Goal: Task Accomplishment & Management: Manage account settings

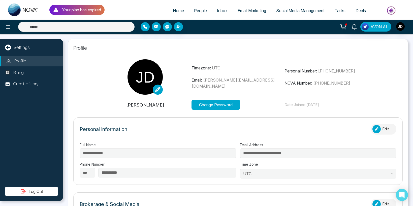
select select "***"
click at [21, 73] on p "Billing" at bounding box center [18, 72] width 11 height 7
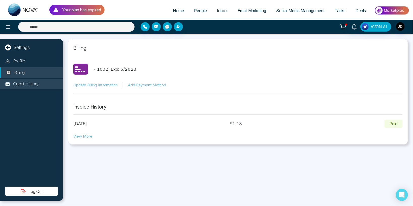
click at [23, 84] on p "Credit History" at bounding box center [25, 84] width 25 height 7
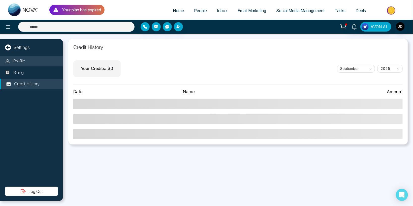
click at [25, 59] on li "Profile" at bounding box center [31, 61] width 63 height 11
select select "***"
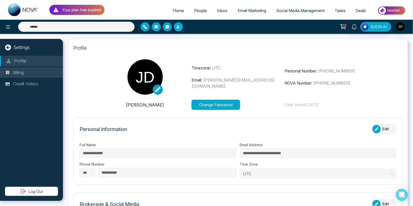
click at [26, 69] on li "Billing" at bounding box center [31, 72] width 63 height 11
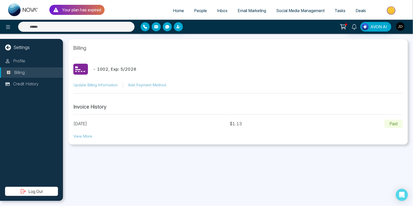
click at [401, 27] on img "button" at bounding box center [400, 26] width 9 height 9
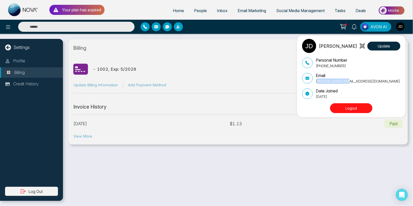
drag, startPoint x: 317, startPoint y: 81, endPoint x: 352, endPoint y: 81, distance: 35.0
click at [352, 81] on p "[PERSON_NAME][EMAIL_ADDRESS][DOMAIN_NAME]" at bounding box center [358, 80] width 84 height 5
drag, startPoint x: 333, startPoint y: 96, endPoint x: 339, endPoint y: 97, distance: 5.8
click at [338, 97] on p "[DATE]" at bounding box center [327, 96] width 22 height 5
drag, startPoint x: 316, startPoint y: 80, endPoint x: 340, endPoint y: 81, distance: 23.7
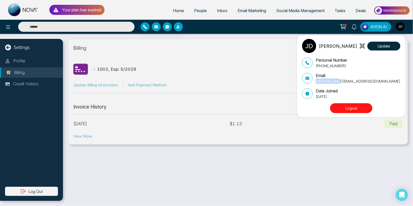
click at [340, 81] on div "Email [PERSON_NAME][EMAIL_ADDRESS][DOMAIN_NAME]" at bounding box center [351, 77] width 98 height 11
click at [324, 82] on p "[PERSON_NAME][EMAIL_ADDRESS][DOMAIN_NAME]" at bounding box center [358, 80] width 84 height 5
click at [135, 7] on div "[PERSON_NAME] Update Personal Number [PHONE_NUMBER] Email [PERSON_NAME][EMAIL_A…" at bounding box center [206, 103] width 413 height 206
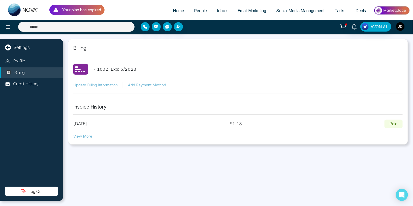
click at [401, 27] on img "button" at bounding box center [400, 26] width 9 height 9
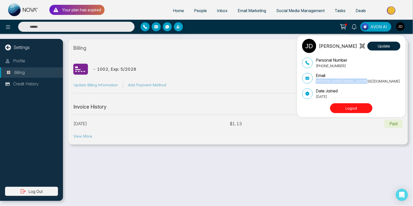
drag, startPoint x: 316, startPoint y: 80, endPoint x: 369, endPoint y: 83, distance: 53.3
click at [369, 83] on div "Email [PERSON_NAME][EMAIL_ADDRESS][DOMAIN_NAME]" at bounding box center [351, 77] width 98 height 11
click at [324, 82] on p "[PERSON_NAME][EMAIL_ADDRESS][DOMAIN_NAME]" at bounding box center [358, 80] width 84 height 5
drag, startPoint x: 317, startPoint y: 82, endPoint x: 369, endPoint y: 82, distance: 52.2
click at [369, 82] on p "[PERSON_NAME][EMAIL_ADDRESS][DOMAIN_NAME]" at bounding box center [358, 80] width 84 height 5
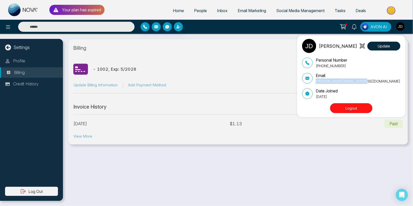
click at [337, 83] on p "[PERSON_NAME][EMAIL_ADDRESS][DOMAIN_NAME]" at bounding box center [358, 80] width 84 height 5
drag, startPoint x: 316, startPoint y: 81, endPoint x: 366, endPoint y: 81, distance: 50.4
click at [366, 81] on div "Email [PERSON_NAME][EMAIL_ADDRESS][DOMAIN_NAME]" at bounding box center [351, 77] width 98 height 11
click at [102, 152] on div "[PERSON_NAME] Update Personal Number [PHONE_NUMBER] Email [PERSON_NAME][EMAIL_A…" at bounding box center [206, 103] width 413 height 206
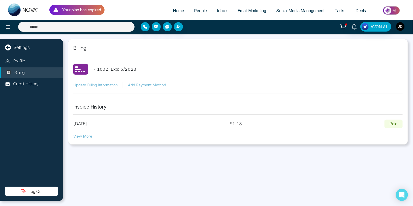
click at [400, 26] on img "button" at bounding box center [400, 26] width 9 height 9
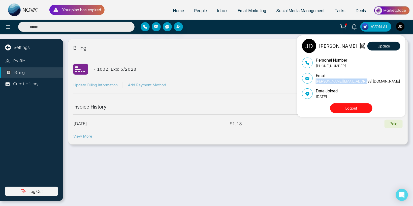
drag, startPoint x: 373, startPoint y: 81, endPoint x: 316, endPoint y: 81, distance: 57.5
click at [316, 81] on div "Email [PERSON_NAME][EMAIL_ADDRESS][DOMAIN_NAME]" at bounding box center [351, 77] width 98 height 11
drag, startPoint x: 106, startPoint y: 70, endPoint x: 115, endPoint y: 70, distance: 9.1
click at [115, 70] on div "[PERSON_NAME] Update Personal Number [PHONE_NUMBER] Email [PERSON_NAME][EMAIL_A…" at bounding box center [206, 103] width 413 height 206
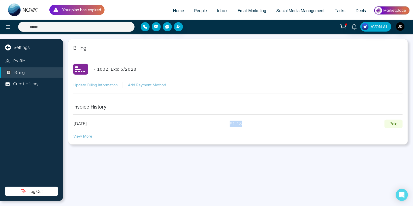
drag, startPoint x: 241, startPoint y: 126, endPoint x: 264, endPoint y: 125, distance: 23.5
click at [264, 125] on div "[DATE] $ 1.13 Paid" at bounding box center [238, 123] width 330 height 9
click at [242, 124] on div "[DATE] $ 1.13 Paid" at bounding box center [238, 123] width 330 height 9
drag, startPoint x: 241, startPoint y: 124, endPoint x: 316, endPoint y: 121, distance: 75.2
click at [263, 123] on div "[DATE] $ 1.13 Paid" at bounding box center [238, 123] width 330 height 9
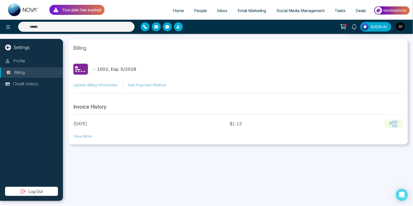
drag, startPoint x: 392, startPoint y: 122, endPoint x: 401, endPoint y: 122, distance: 9.6
click at [401, 122] on p "Paid" at bounding box center [394, 123] width 18 height 9
drag, startPoint x: 96, startPoint y: 69, endPoint x: 125, endPoint y: 67, distance: 28.3
click at [125, 67] on p "- 1002 , Exp: 5 / 2028" at bounding box center [114, 69] width 43 height 7
click at [100, 69] on p "- 1002 , Exp: 5 / 2028" at bounding box center [114, 69] width 43 height 7
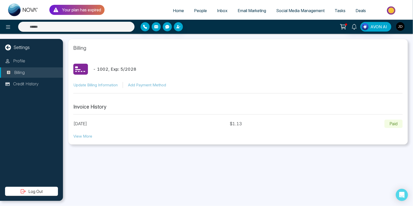
click at [402, 29] on img "button" at bounding box center [400, 26] width 9 height 9
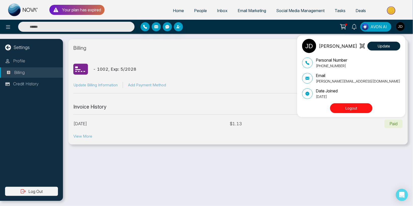
drag, startPoint x: 316, startPoint y: 98, endPoint x: 351, endPoint y: 99, distance: 35.3
click at [351, 99] on div "[PERSON_NAME] Update Personal Number [PHONE_NUMBER] Email [PERSON_NAME][EMAIL_A…" at bounding box center [352, 76] width 101 height 75
click at [292, 151] on div "[PERSON_NAME] Update Personal Number [PHONE_NUMBER] Email [PERSON_NAME][EMAIL_A…" at bounding box center [206, 103] width 413 height 206
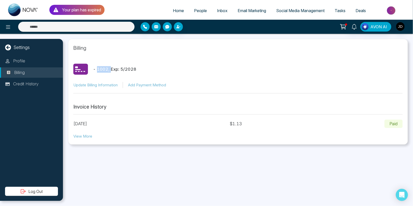
drag, startPoint x: 96, startPoint y: 69, endPoint x: 110, endPoint y: 69, distance: 13.4
click at [110, 69] on p "- 1002 , Exp: 5 / 2028" at bounding box center [114, 69] width 43 height 7
click at [132, 157] on div "Billing - 1002 , Exp: 5 / 2028 Update Billing Information Add Payment Method In…" at bounding box center [238, 120] width 350 height 172
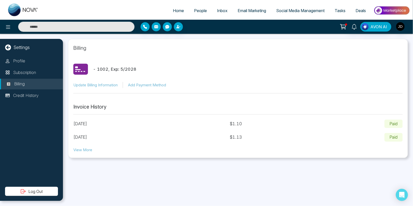
click at [195, 11] on span "People" at bounding box center [200, 10] width 13 height 5
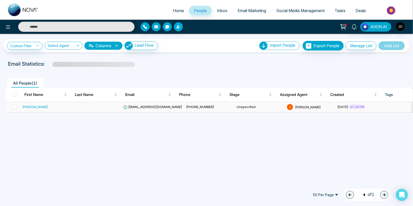
click at [148, 105] on span "lokeshjoshi6454@gmail.com" at bounding box center [152, 107] width 59 height 4
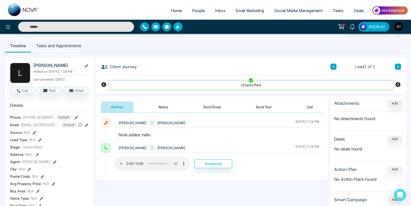
click at [107, 87] on div "Unspecified" at bounding box center [251, 84] width 310 height 19
drag, startPoint x: 114, startPoint y: 67, endPoint x: 139, endPoint y: 67, distance: 25.7
click at [139, 67] on div "Client Journey Lead 1 of 1" at bounding box center [251, 66] width 300 height 17
click at [115, 70] on h3 "Client Journey" at bounding box center [119, 67] width 36 height 8
click at [119, 66] on h3 "Client Journey" at bounding box center [119, 67] width 36 height 8
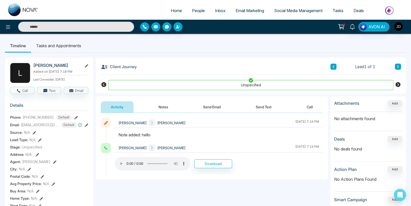
drag, startPoint x: 115, startPoint y: 66, endPoint x: 124, endPoint y: 67, distance: 9.1
click at [115, 66] on h3 "Client Journey" at bounding box center [119, 67] width 36 height 8
click at [123, 66] on h3 "Client Journey" at bounding box center [119, 67] width 36 height 8
click at [119, 67] on h3 "Client Journey" at bounding box center [119, 67] width 36 height 8
click at [400, 24] on img "button" at bounding box center [398, 26] width 9 height 9
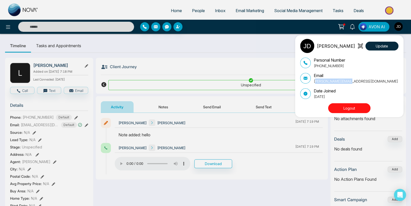
drag, startPoint x: 316, startPoint y: 82, endPoint x: 355, endPoint y: 82, distance: 38.8
click at [355, 82] on p "[PERSON_NAME][EMAIL_ADDRESS][DOMAIN_NAME]" at bounding box center [356, 80] width 84 height 5
click at [333, 83] on p "[PERSON_NAME][EMAIL_ADDRESS][DOMAIN_NAME]" at bounding box center [356, 80] width 84 height 5
drag, startPoint x: 316, startPoint y: 80, endPoint x: 340, endPoint y: 81, distance: 24.0
click at [336, 81] on p "[PERSON_NAME][EMAIL_ADDRESS][DOMAIN_NAME]" at bounding box center [356, 80] width 84 height 5
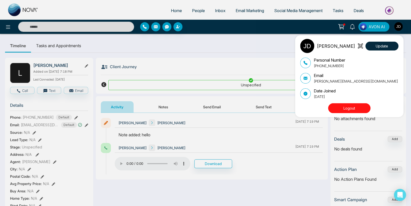
click at [222, 71] on div "[PERSON_NAME] Update Personal Number [PHONE_NUMBER] Email [PERSON_NAME][EMAIL_A…" at bounding box center [205, 103] width 411 height 206
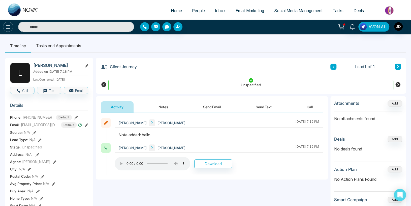
click at [7, 25] on icon at bounding box center [8, 27] width 6 height 6
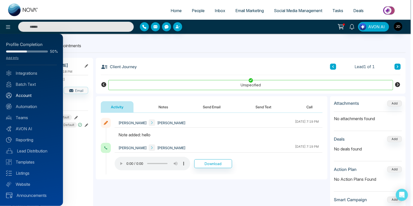
click at [28, 95] on link "Account" at bounding box center [31, 95] width 51 height 6
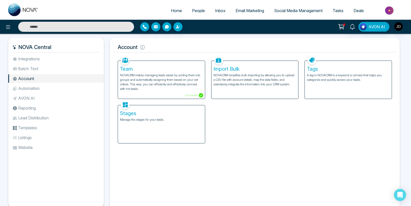
click at [161, 123] on div "Stages Manage the stages for your leads." at bounding box center [161, 124] width 87 height 38
